Goal: Information Seeking & Learning: Understand process/instructions

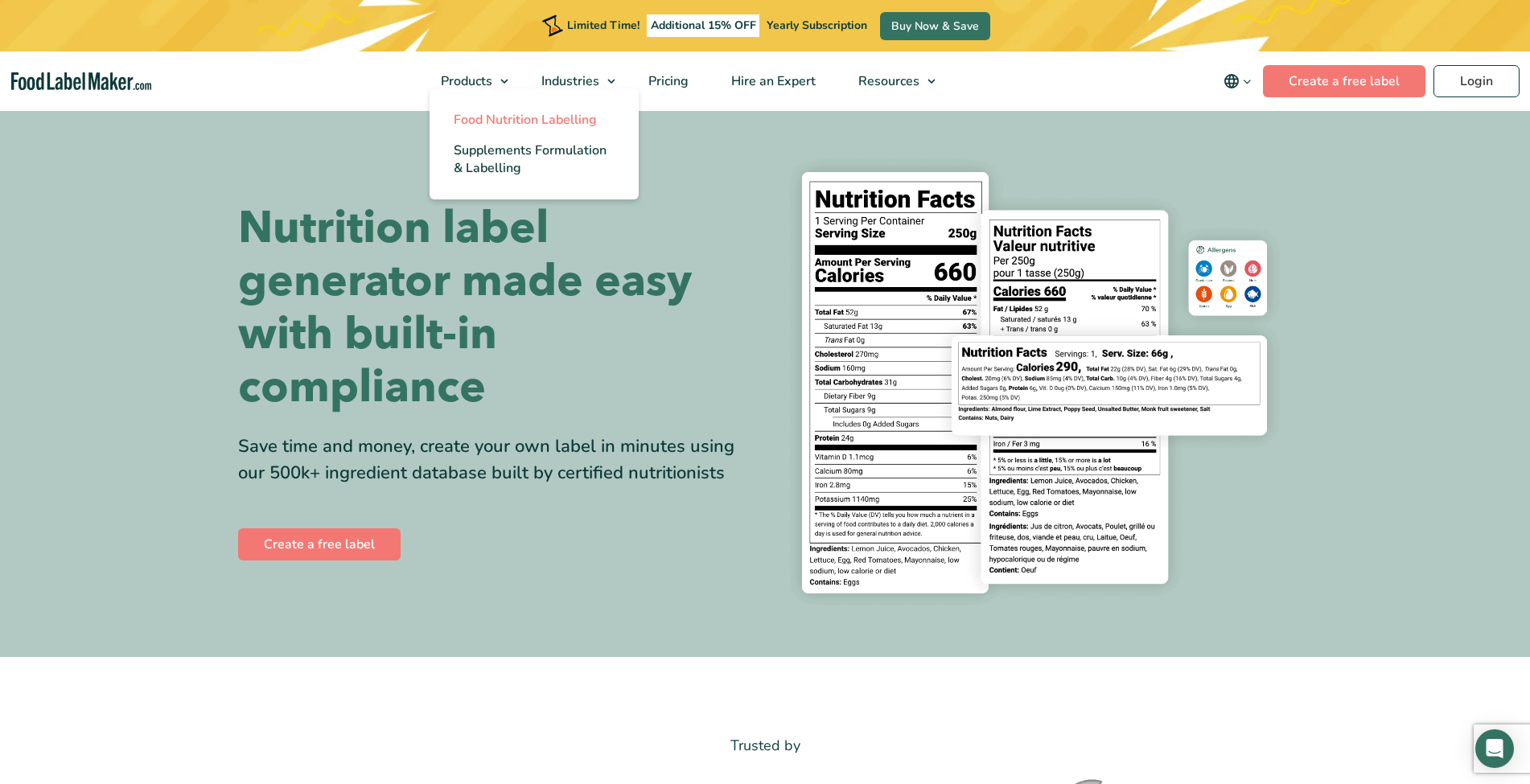
click at [509, 112] on span "Food Nutrition Labelling" at bounding box center [525, 119] width 143 height 17
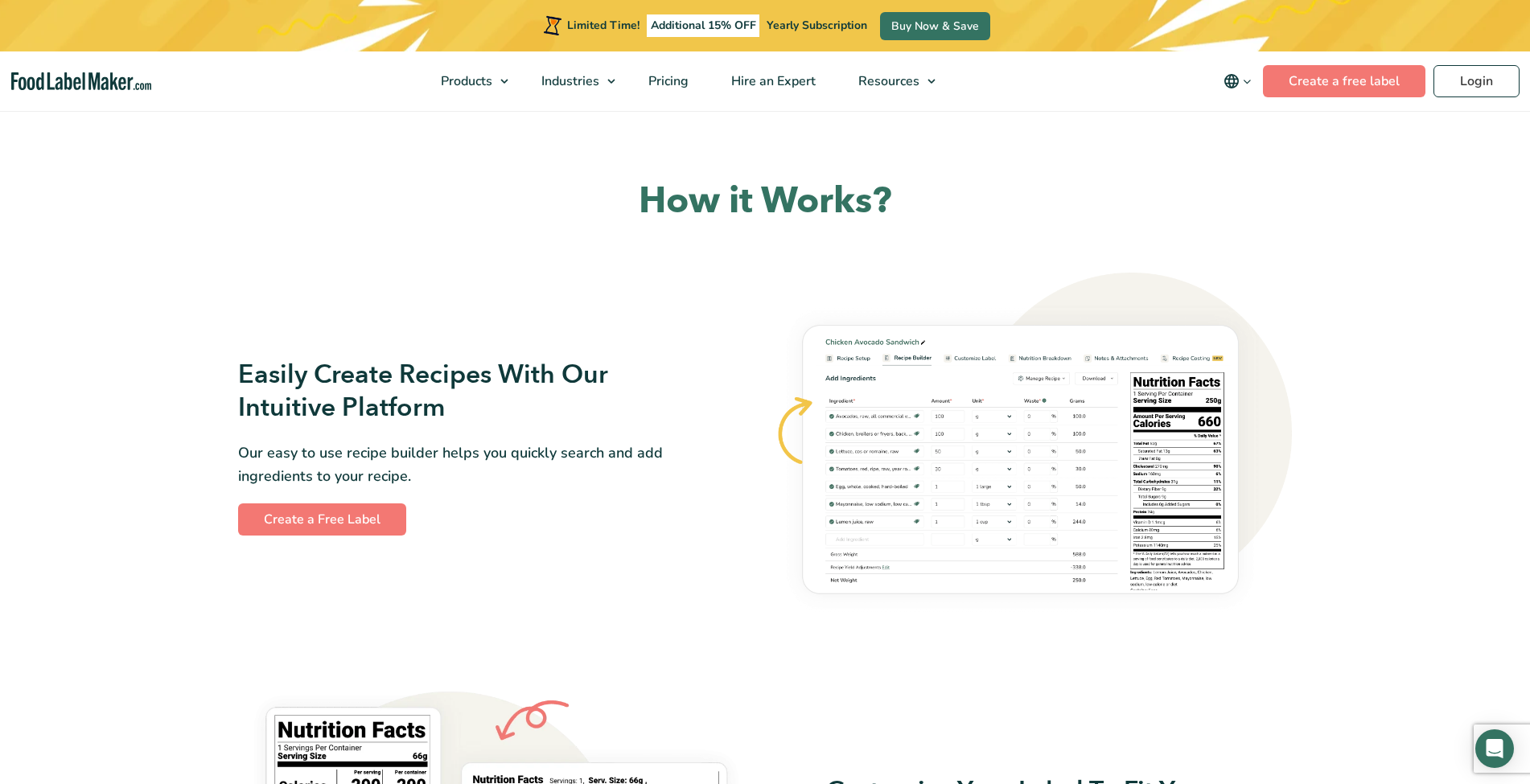
scroll to position [763, 0]
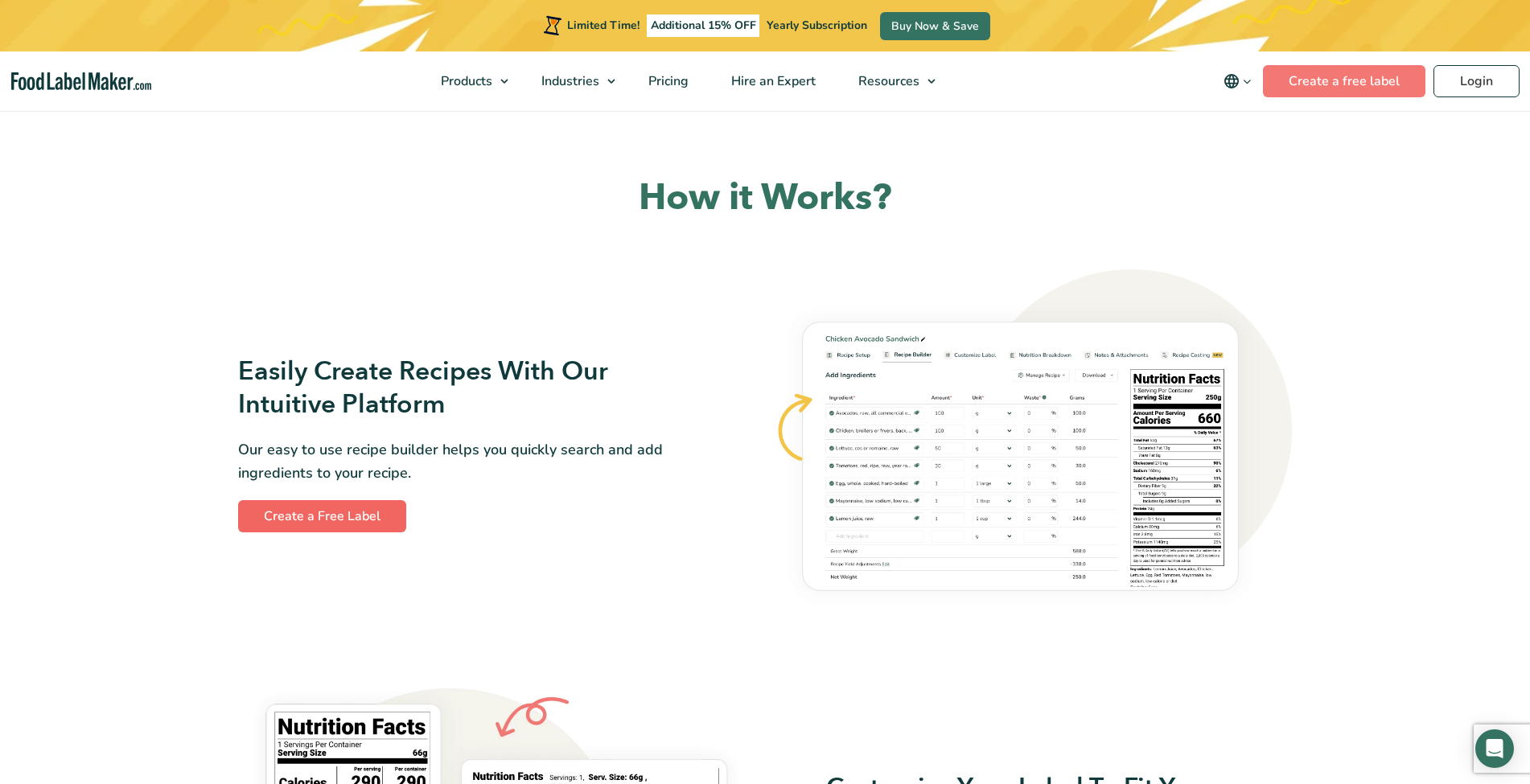
click at [331, 510] on link "Create a Free Label" at bounding box center [322, 516] width 168 height 32
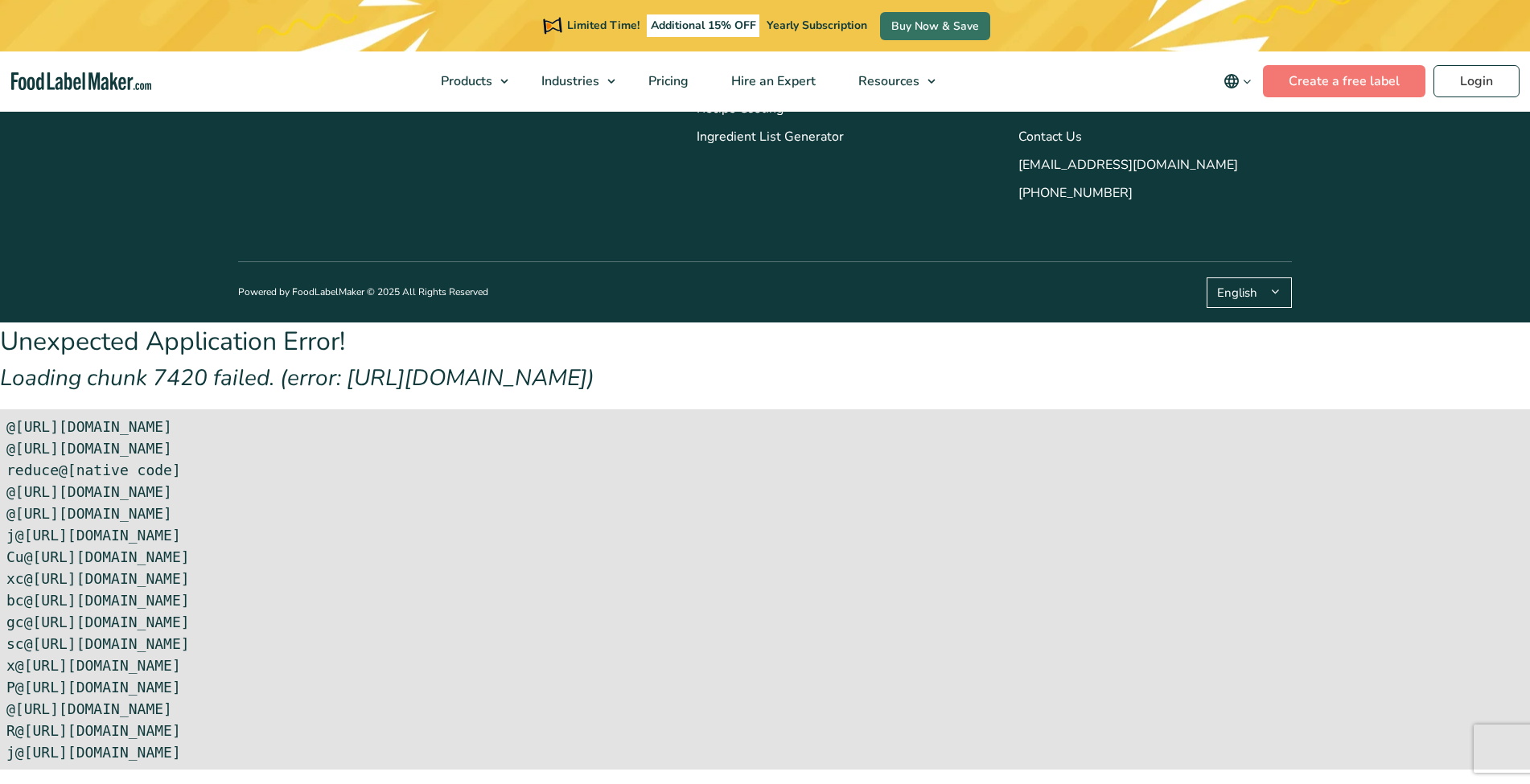
scroll to position [6680, 0]
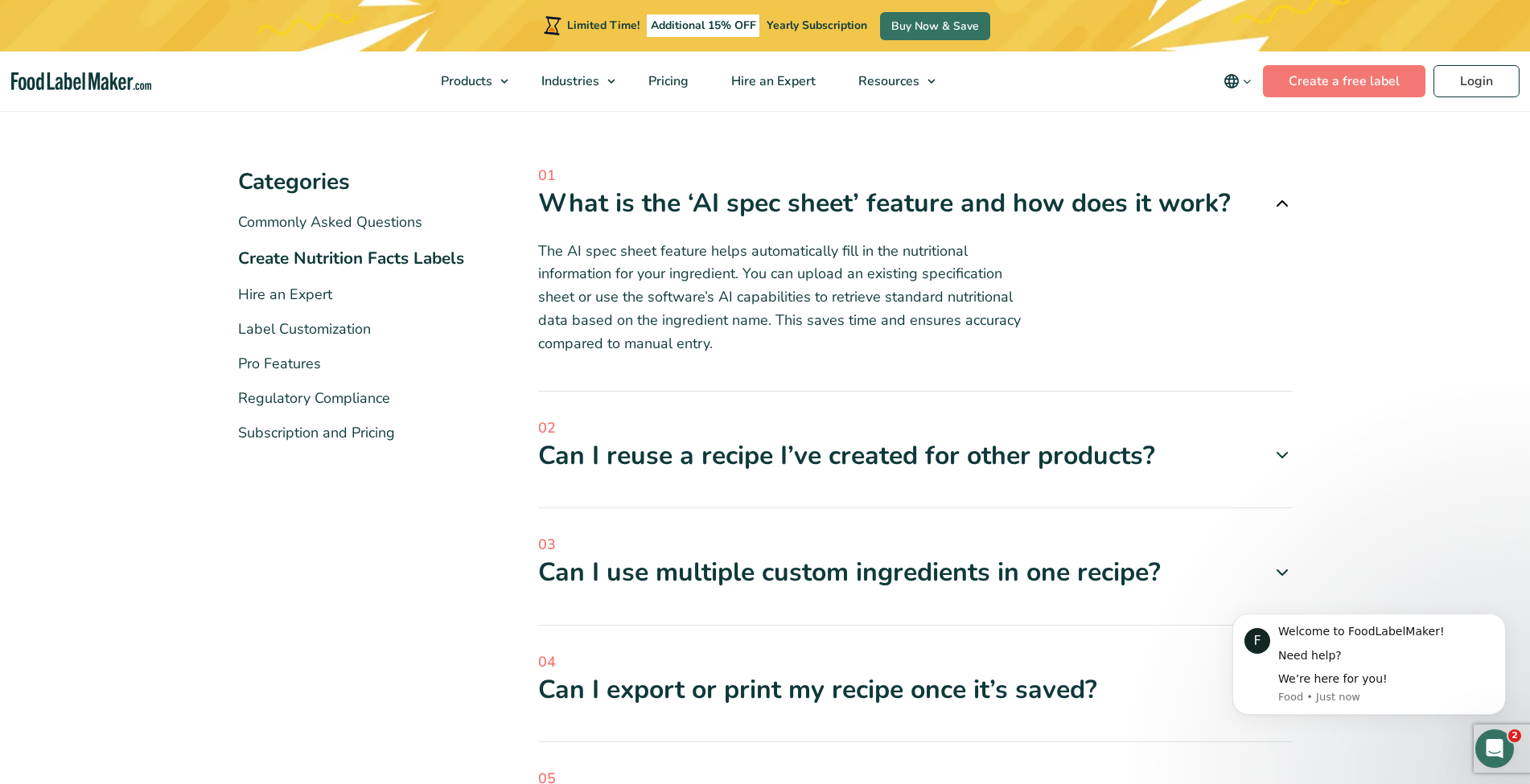
scroll to position [251, 0]
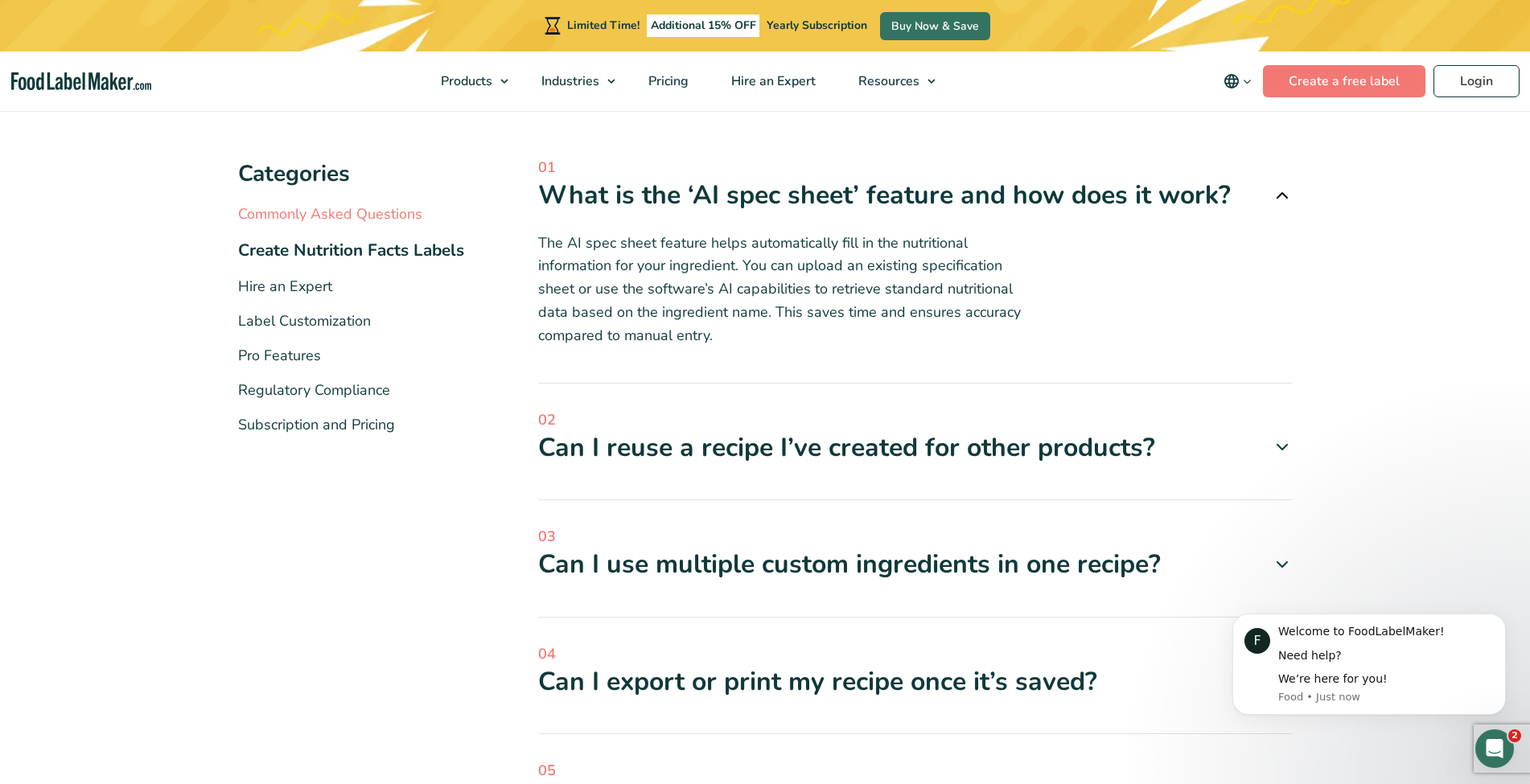
click at [316, 210] on link "Commonly Asked Questions" at bounding box center [330, 214] width 184 height 19
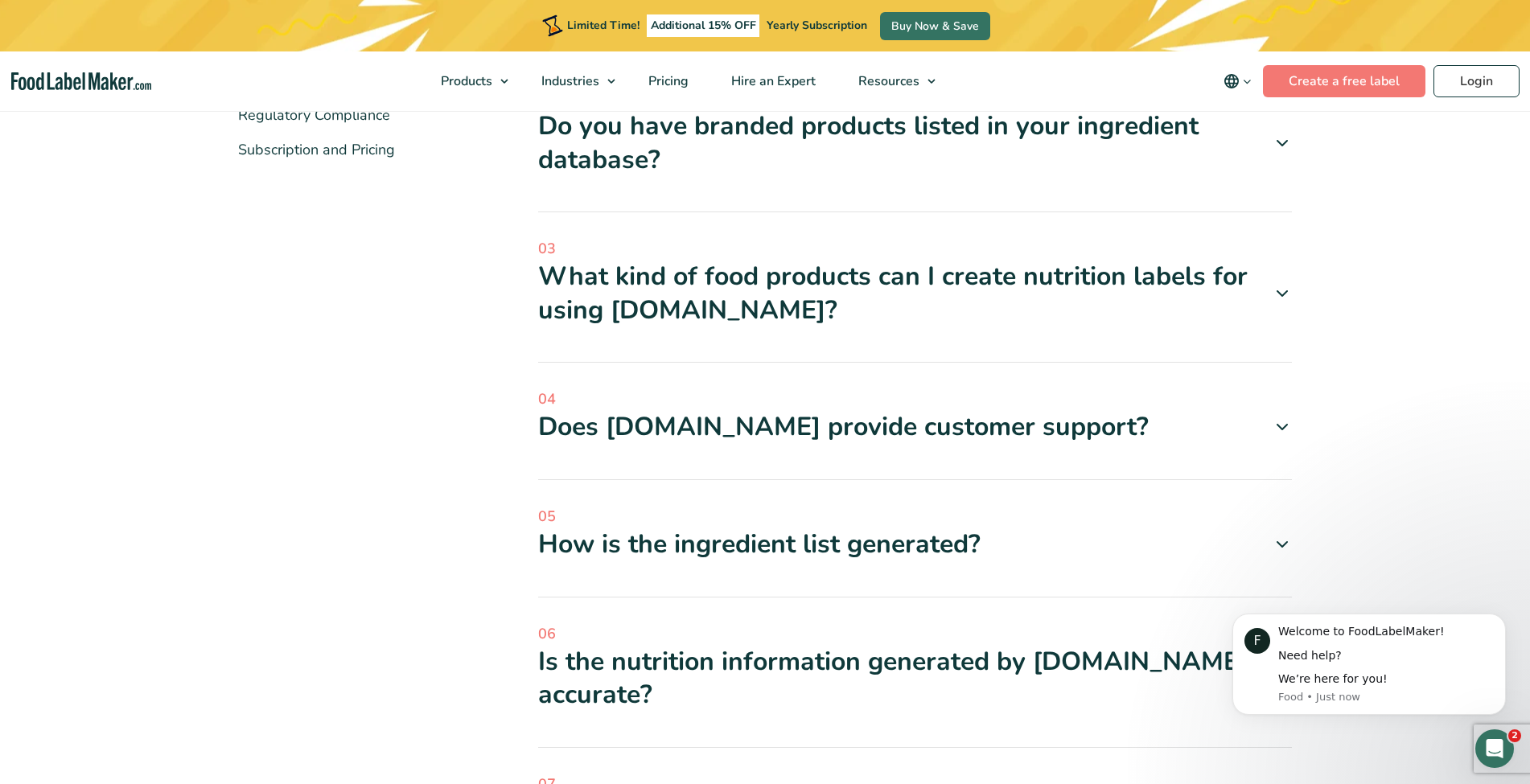
scroll to position [758, 0]
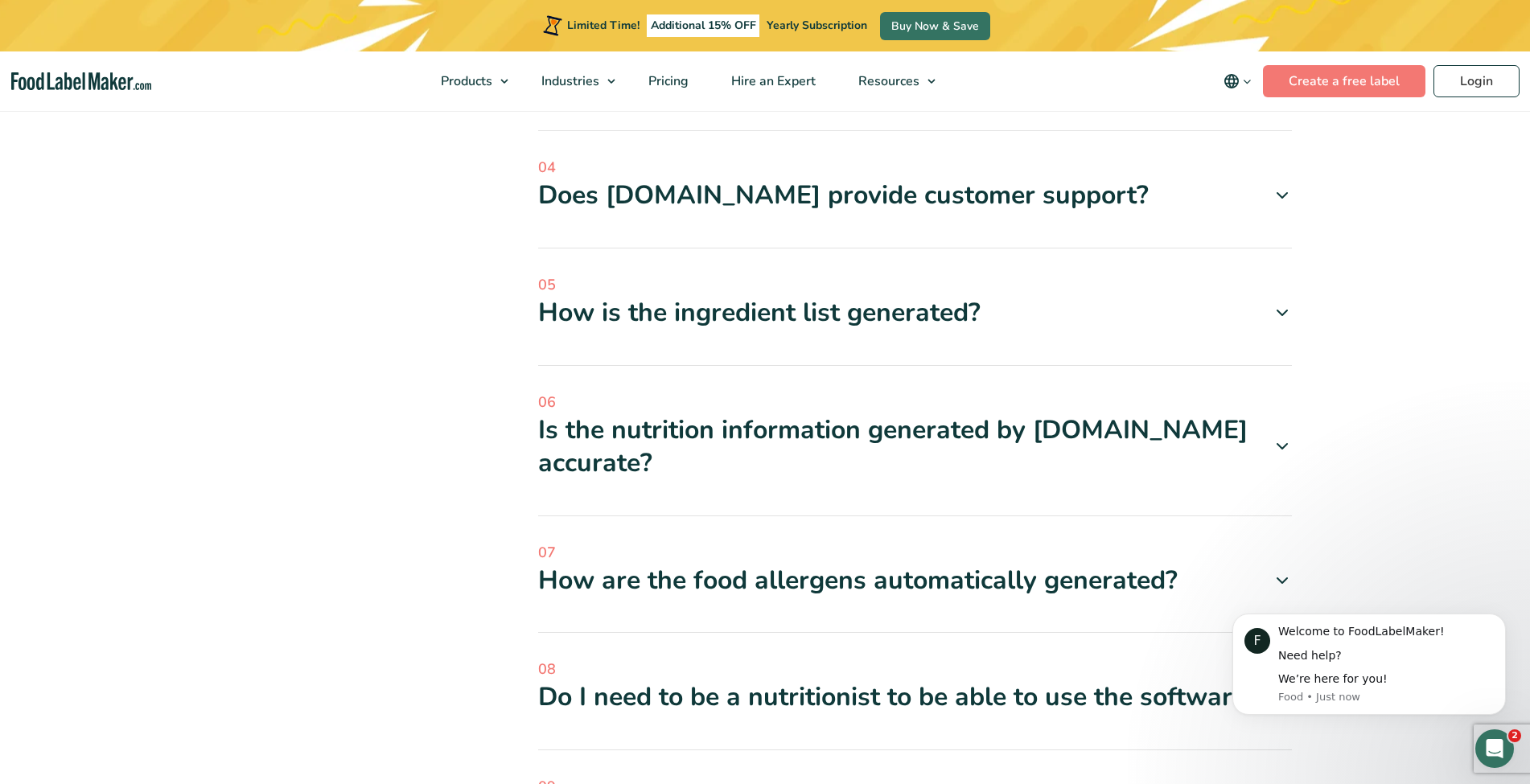
click at [1124, 309] on div "How is the ingredient list generated?" at bounding box center [915, 313] width 754 height 34
